Goal: Task Accomplishment & Management: Manage account settings

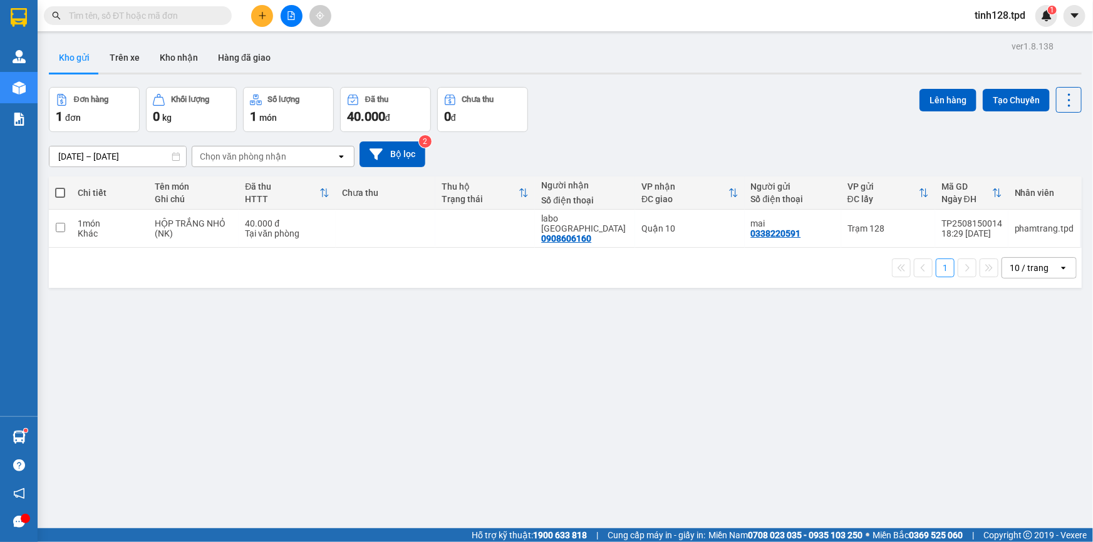
click at [626, 337] on div "ver 1.8.138 Kho gửi Trên xe Kho nhận Hàng đã giao Đơn hàng 1 đơn Khối lượng 0 k…" at bounding box center [565, 309] width 1043 height 542
click at [998, 8] on span "tinh128.tpd" at bounding box center [1000, 16] width 71 height 16
click at [998, 32] on span "Đăng xuất" at bounding box center [1009, 39] width 53 height 14
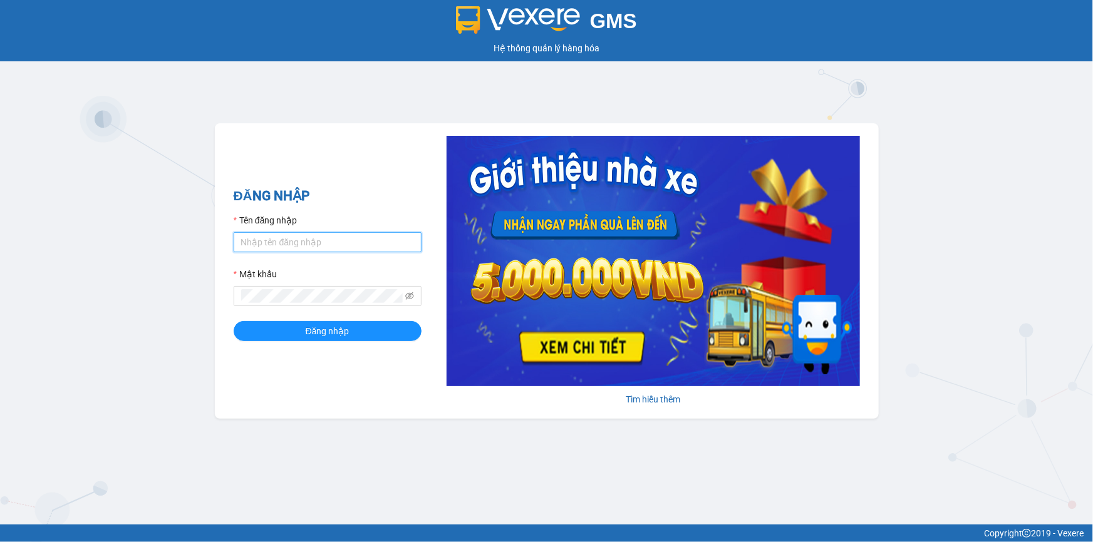
click at [347, 244] on input "Tên đăng nhập" at bounding box center [328, 242] width 188 height 20
type input "tinh128.tpd"
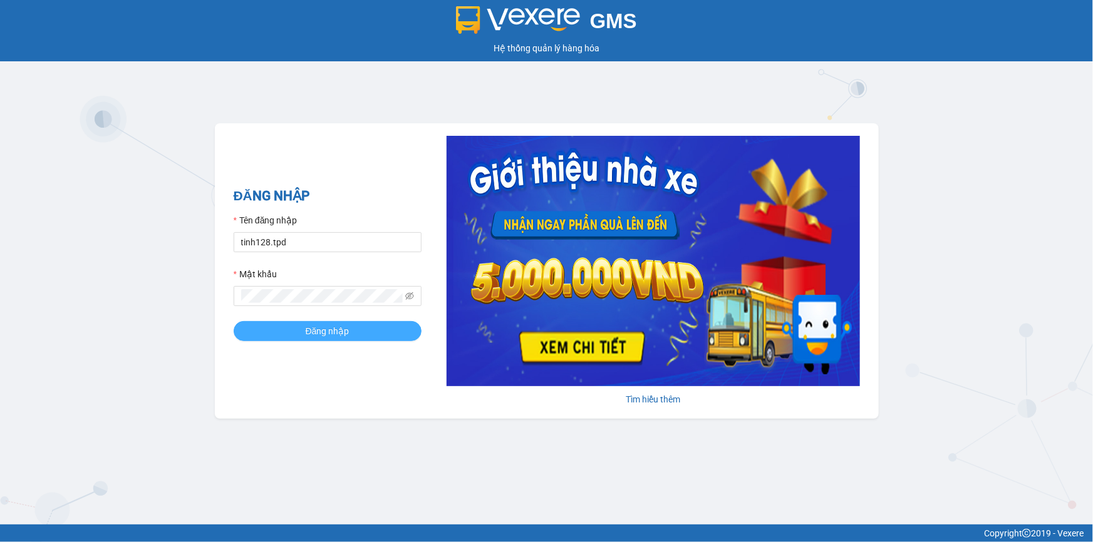
click at [343, 324] on span "Đăng nhập" at bounding box center [328, 331] width 44 height 14
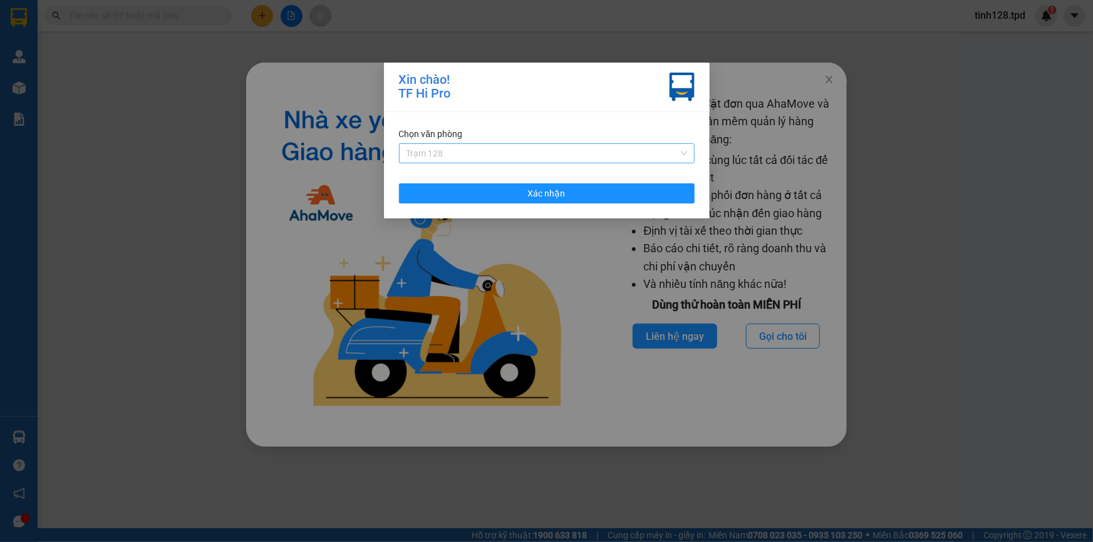
click at [540, 162] on span "Trạm 128" at bounding box center [547, 153] width 281 height 19
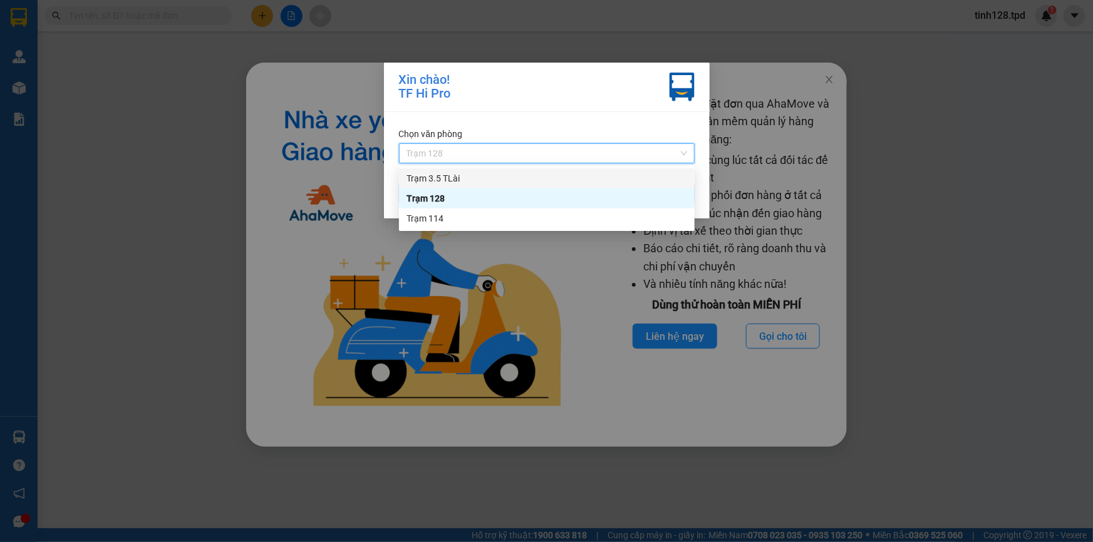
click at [533, 177] on div "Trạm 3.5 TLài" at bounding box center [547, 179] width 281 height 14
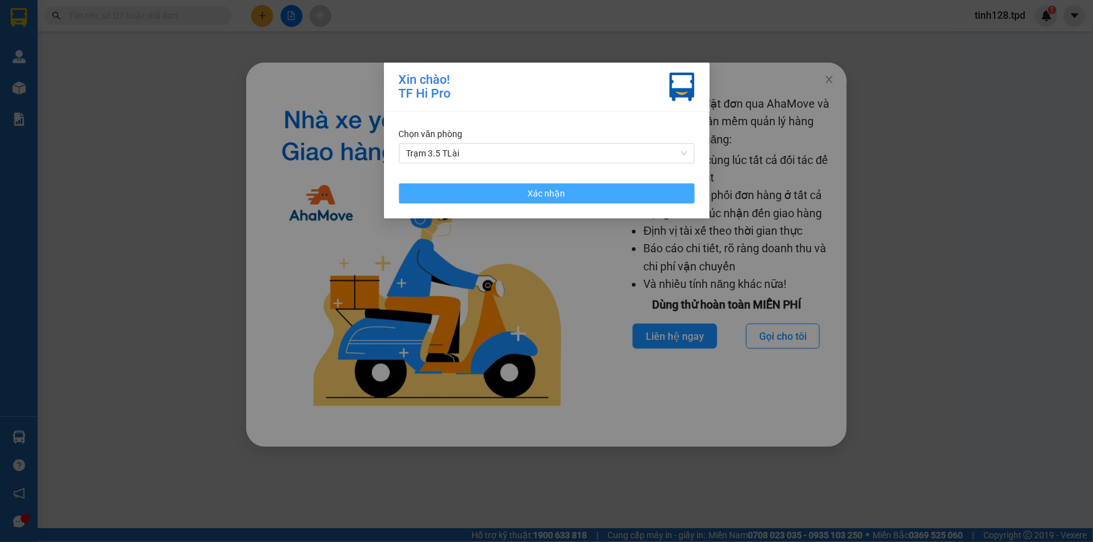
drag, startPoint x: 531, startPoint y: 194, endPoint x: 542, endPoint y: 187, distance: 12.7
click at [531, 194] on span "Xác nhận" at bounding box center [547, 194] width 38 height 14
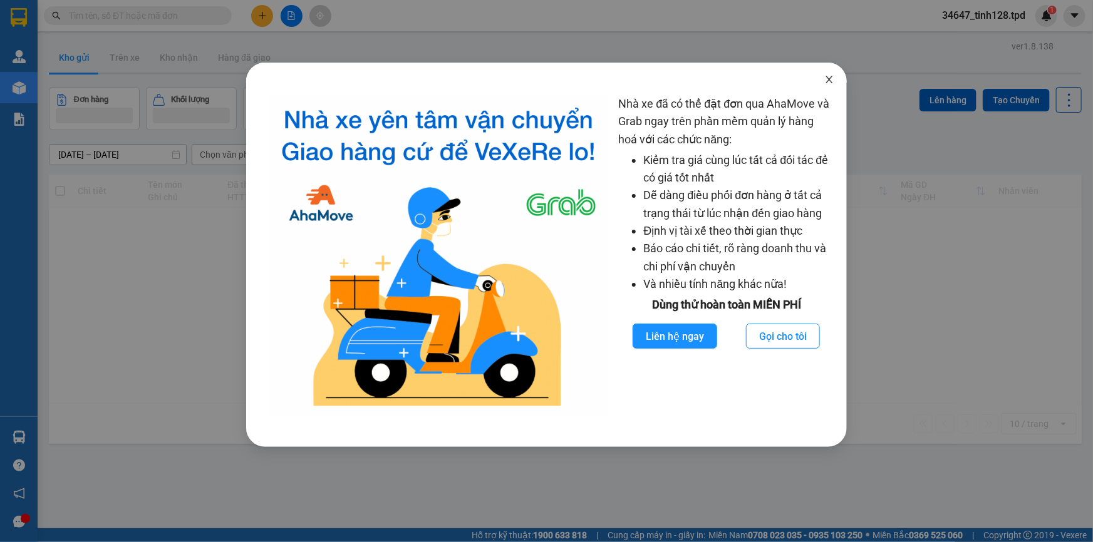
click at [826, 78] on icon "close" at bounding box center [829, 80] width 10 height 10
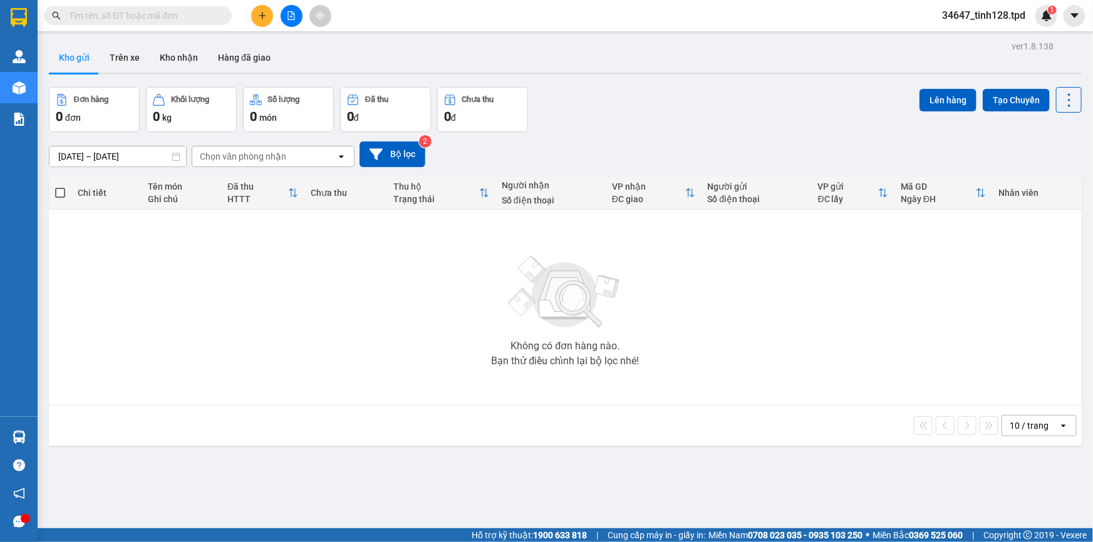
click at [1015, 12] on span "34647_tinh128.tpd" at bounding box center [983, 16] width 103 height 16
click at [970, 49] on li "Đổi mật khẩu" at bounding box center [983, 59] width 105 height 20
click at [988, 13] on span "34647_tinh128.tpd" at bounding box center [983, 16] width 103 height 16
click at [977, 39] on span "Đăng xuất" at bounding box center [990, 39] width 77 height 14
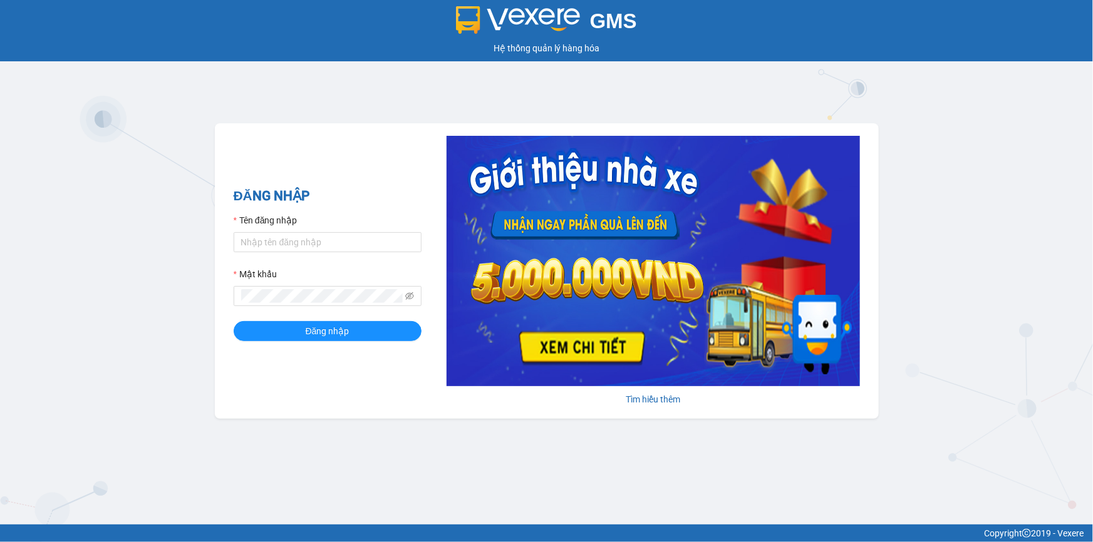
click at [394, 256] on form "Tên đăng nhập Mật khẩu Đăng nhập" at bounding box center [328, 278] width 188 height 128
click at [389, 252] on div at bounding box center [328, 242] width 188 height 20
click at [388, 234] on input "Tên đăng nhập" at bounding box center [328, 242] width 188 height 20
type input "tinh128.tpd"
click at [342, 324] on span "Đăng nhập" at bounding box center [328, 331] width 44 height 14
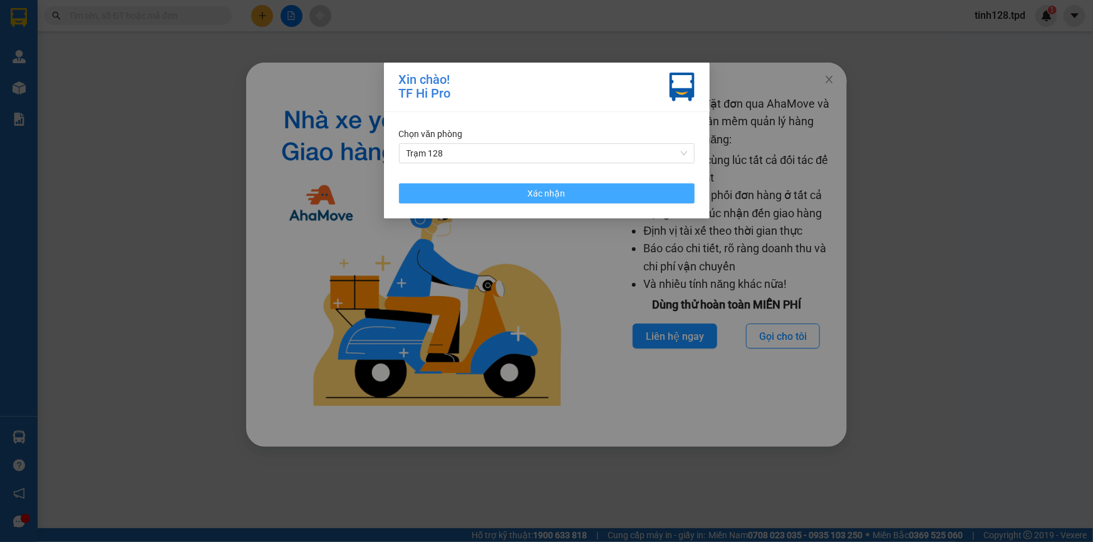
click at [480, 205] on div "Chọn văn phòng Trạm 128 Xác nhận" at bounding box center [547, 165] width 326 height 106
click at [486, 189] on button "Xác nhận" at bounding box center [547, 194] width 296 height 20
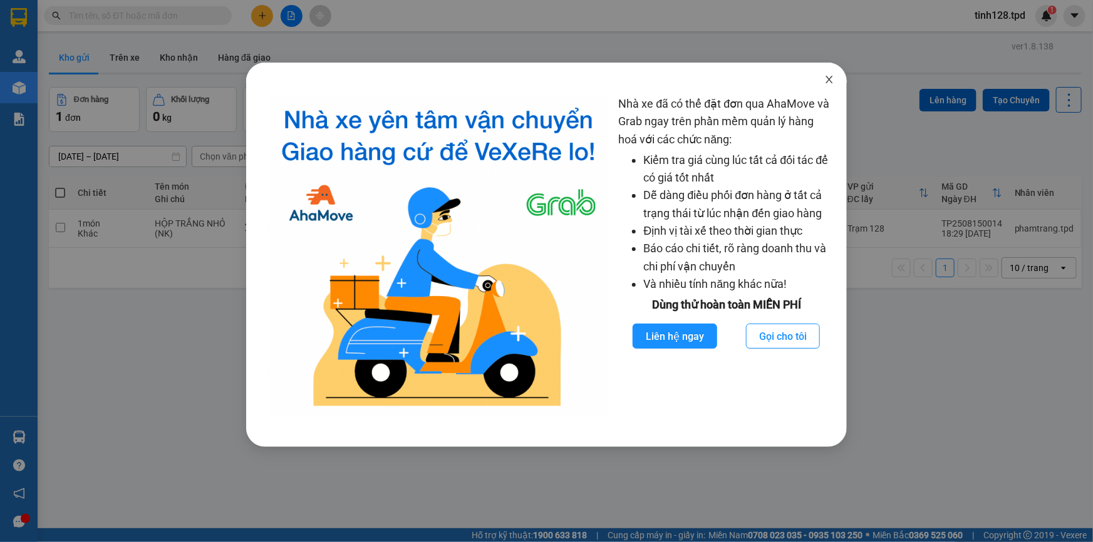
click at [829, 79] on icon "close" at bounding box center [829, 80] width 10 height 10
